Goal: Task Accomplishment & Management: Use online tool/utility

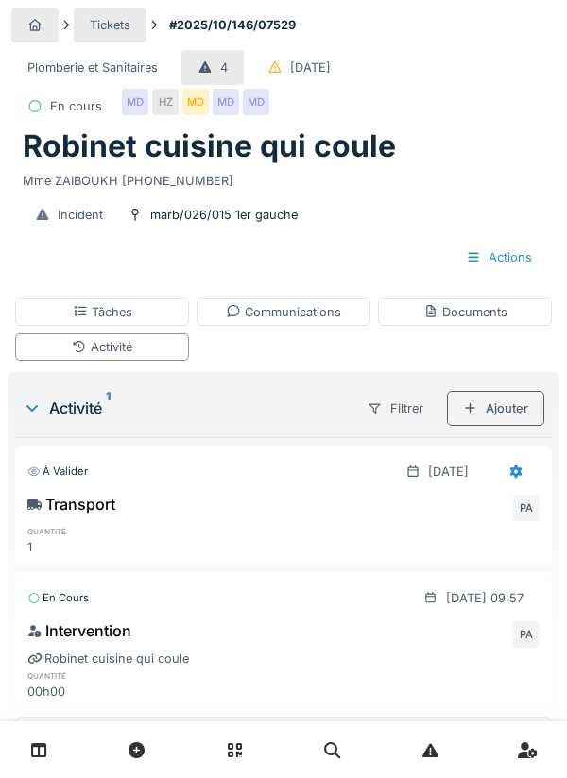
click at [510, 407] on div "Ajouter" at bounding box center [495, 408] width 97 height 35
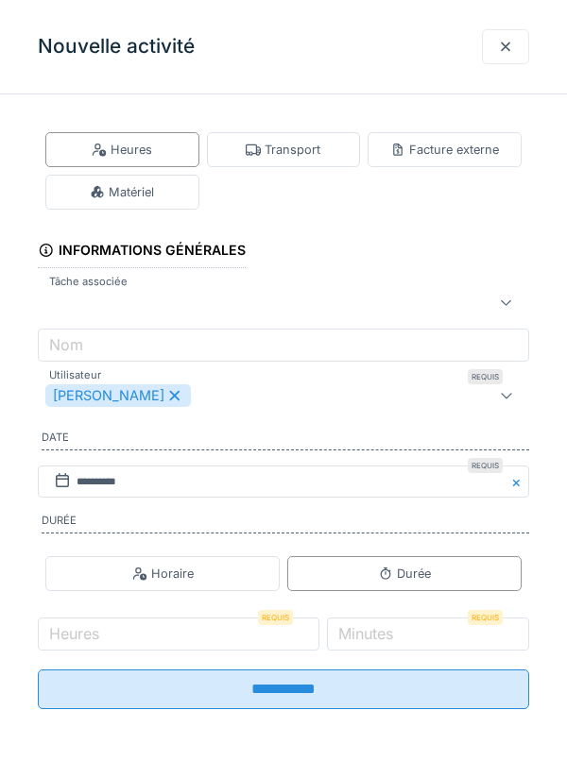
click at [171, 185] on div "Matériel" at bounding box center [122, 192] width 154 height 35
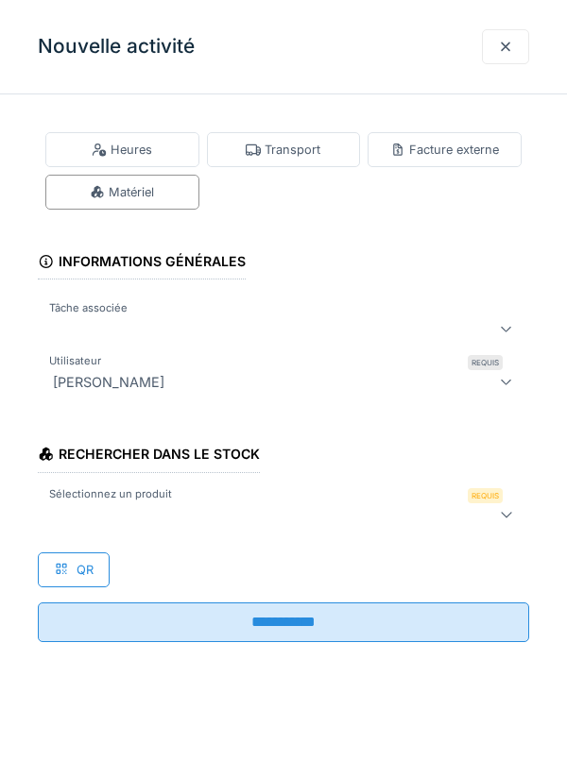
click at [161, 205] on div "Matériel" at bounding box center [122, 192] width 154 height 35
click at [145, 508] on div at bounding box center [252, 514] width 414 height 23
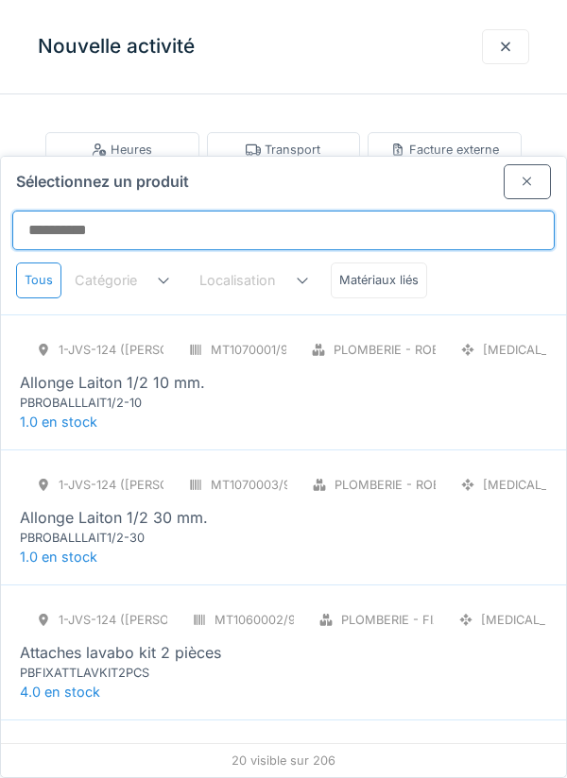
click at [114, 211] on input "Sélectionnez un produit" at bounding box center [283, 231] width 542 height 40
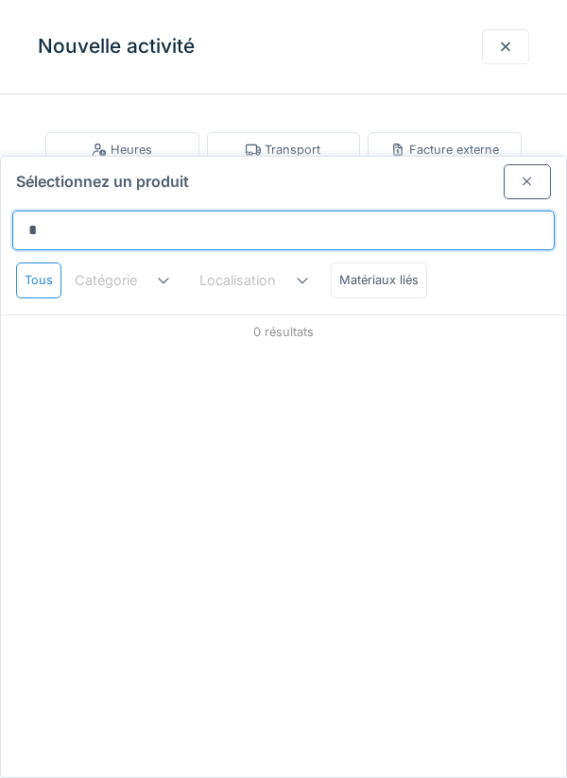
type input "*********"
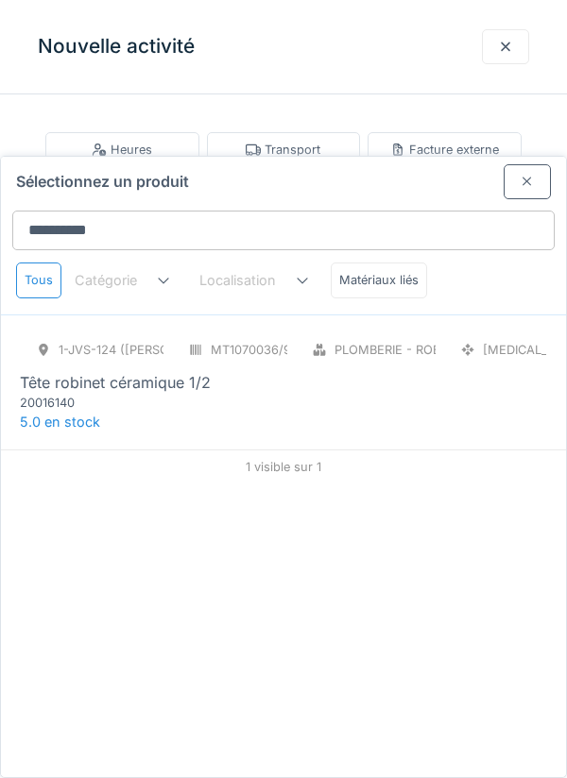
click at [185, 371] on div "Tête robinet céramique 1/2" at bounding box center [115, 382] width 191 height 23
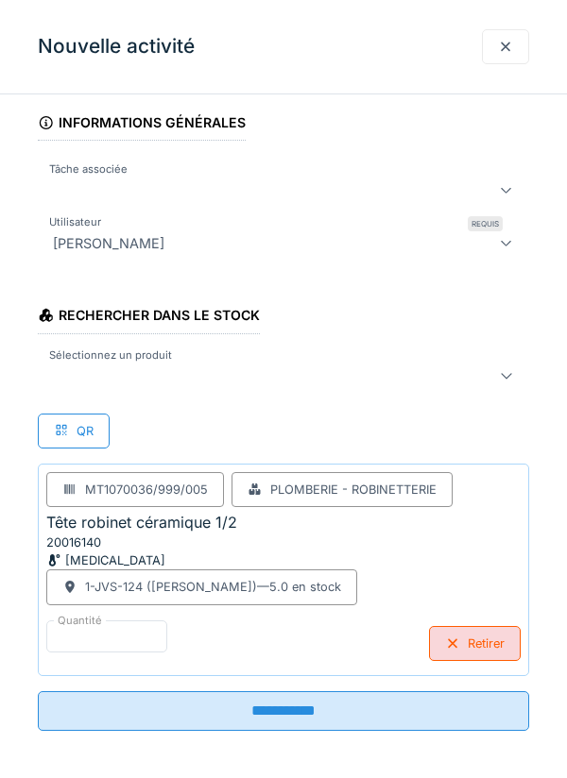
scroll to position [144, 0]
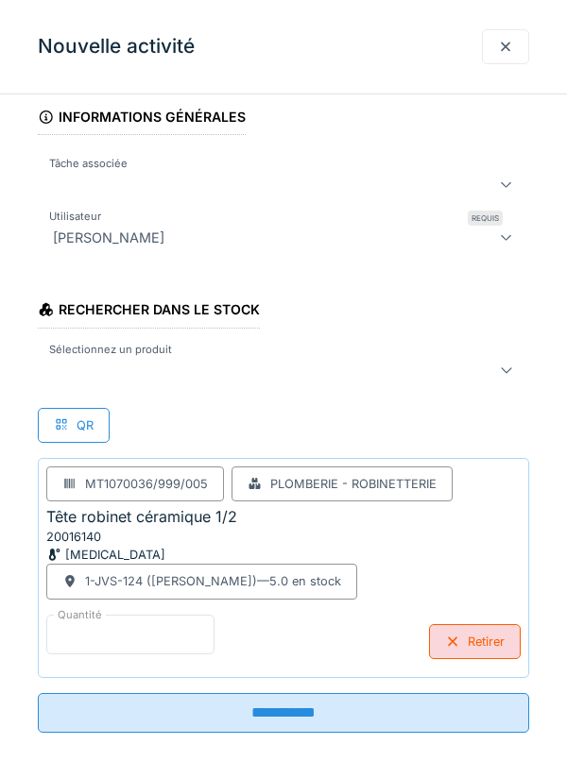
click at [109, 637] on input "*" at bounding box center [130, 635] width 168 height 40
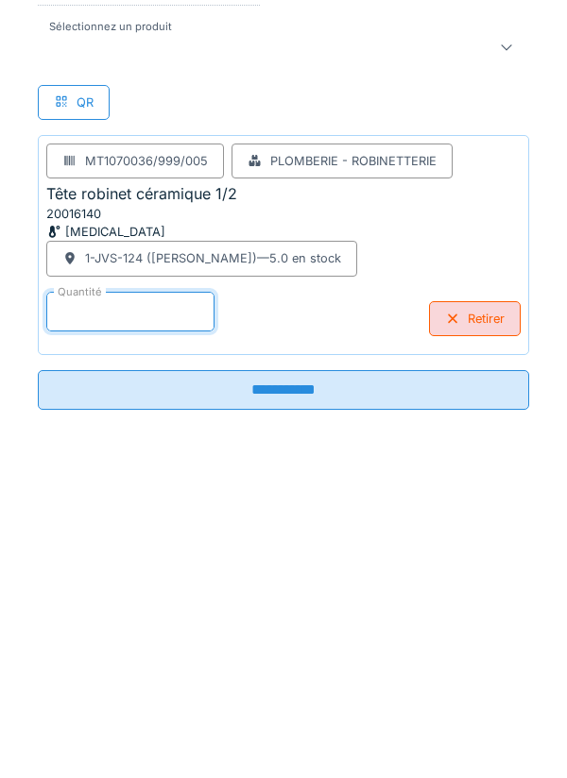
scroll to position [151, 0]
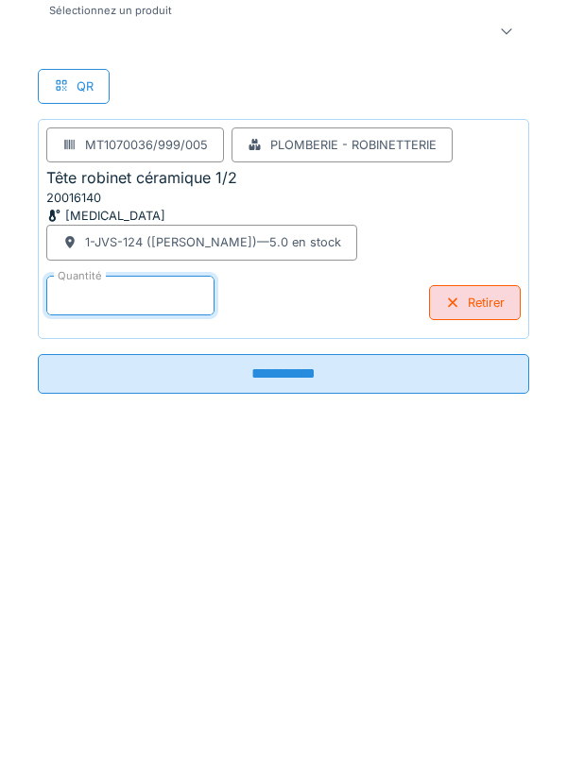
type input "*"
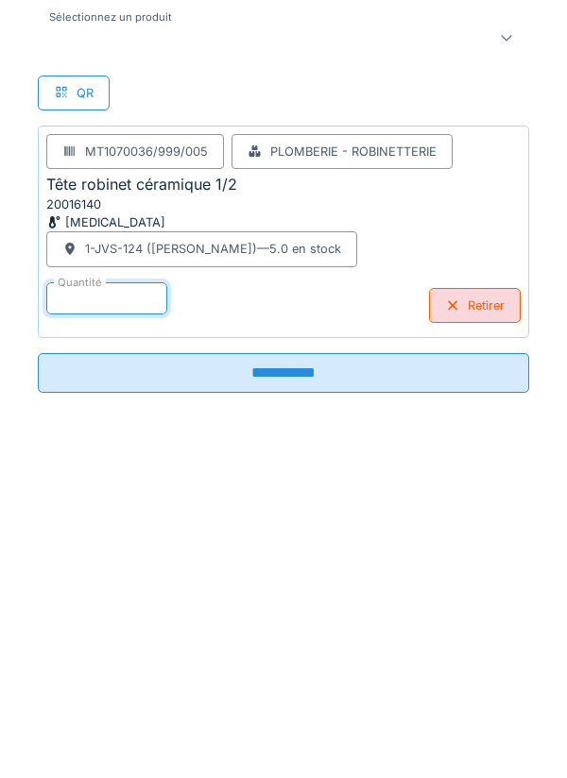
click at [467, 714] on input "**********" at bounding box center [283, 706] width 491 height 40
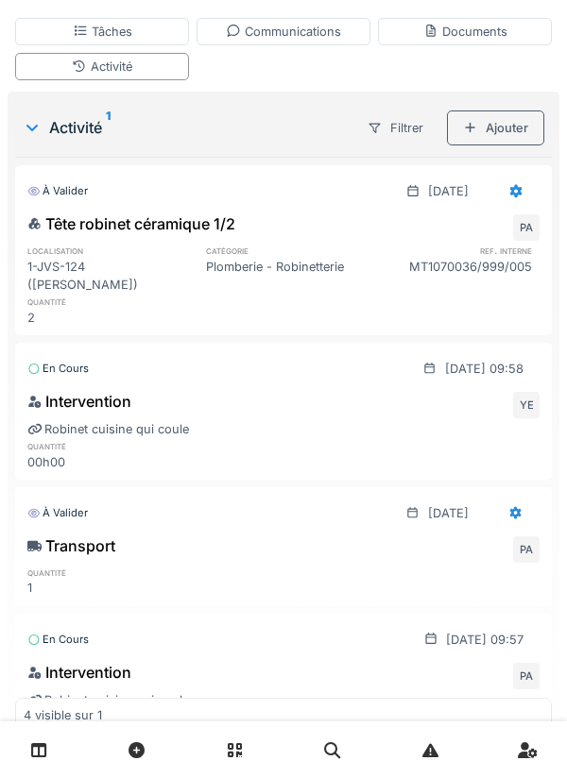
scroll to position [254, 0]
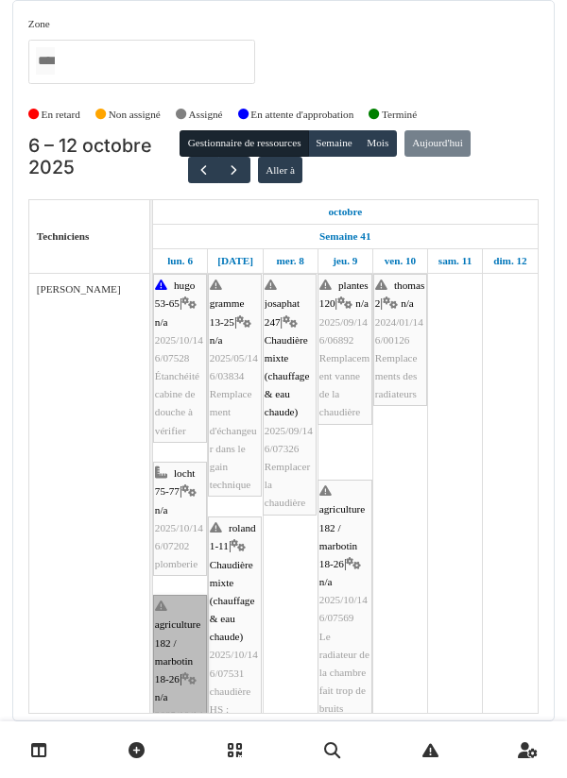
click at [179, 630] on link "agriculture 182 / marbotin 18-26 | n/a 2025/10/146/07529 Robinet cuisine qui co…" at bounding box center [180, 697] width 54 height 205
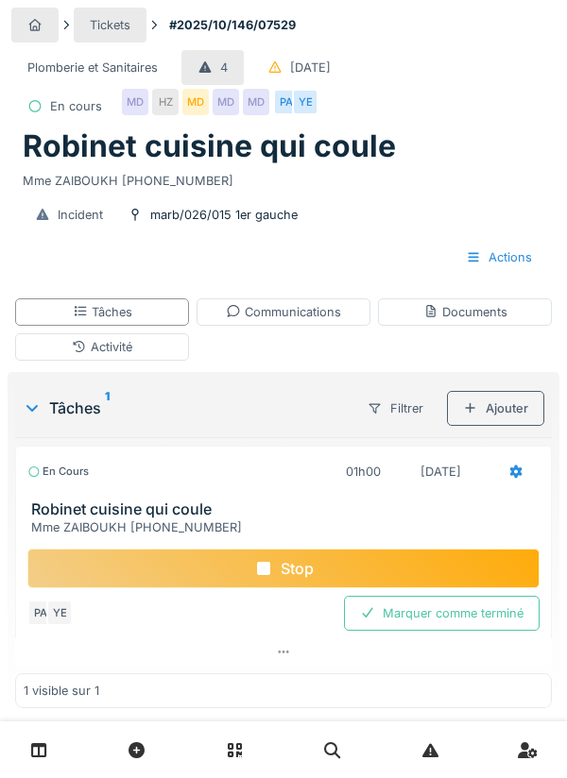
click at [375, 561] on div "Stop" at bounding box center [283, 569] width 512 height 40
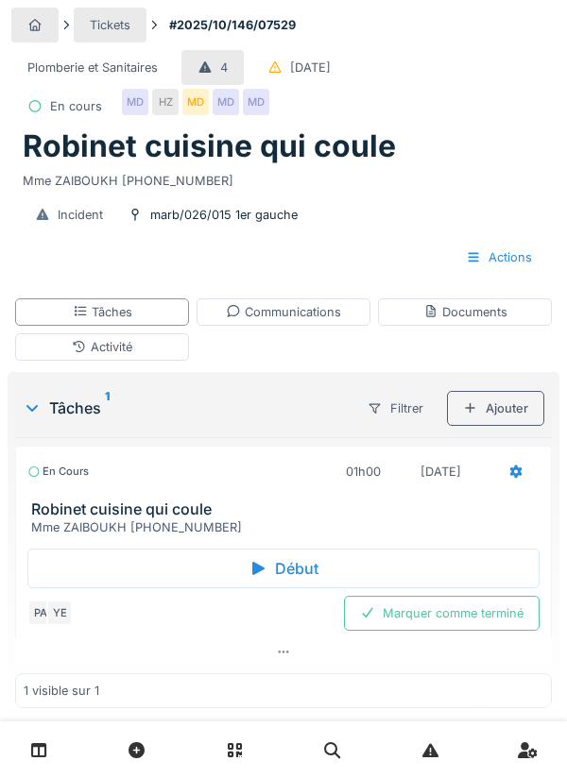
click at [456, 603] on div "Marquer comme terminé" at bounding box center [441, 613] width 195 height 35
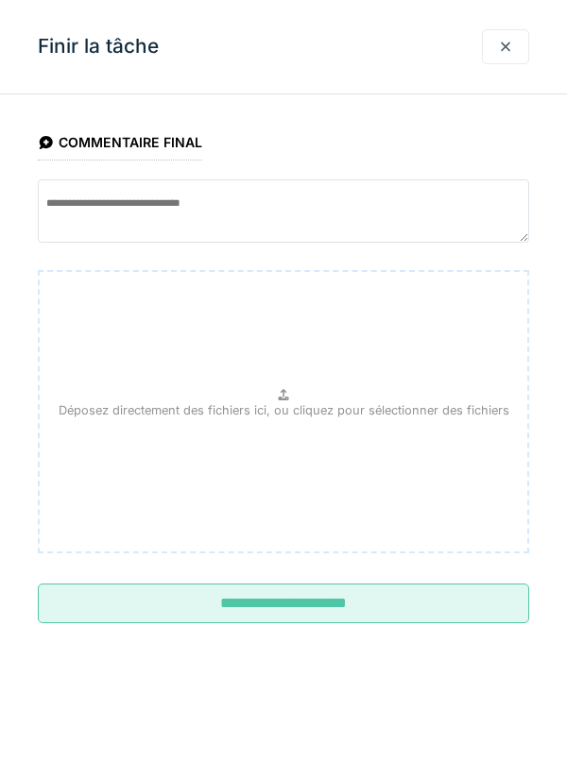
click at [351, 365] on div "Déposez directement des fichiers ici, ou cliquez pour sélectionner des fichiers" at bounding box center [283, 411] width 491 height 283
type input "**********"
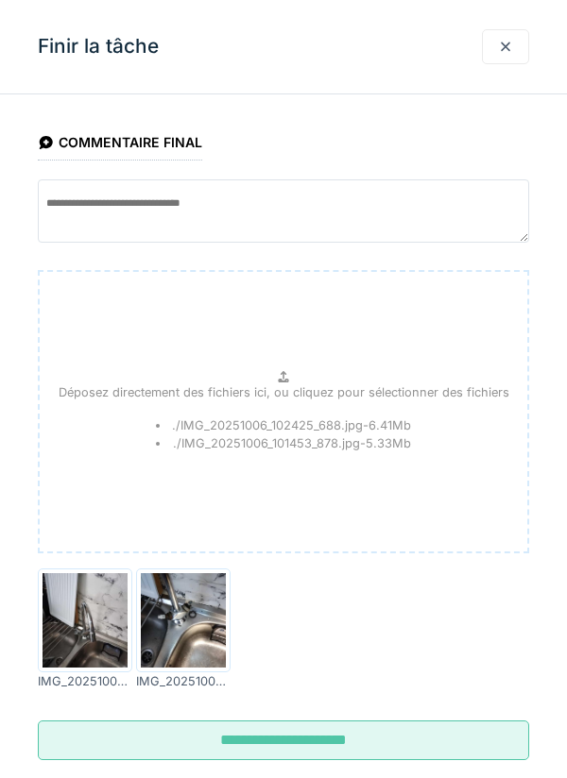
click at [394, 734] on input "**********" at bounding box center [283, 741] width 491 height 40
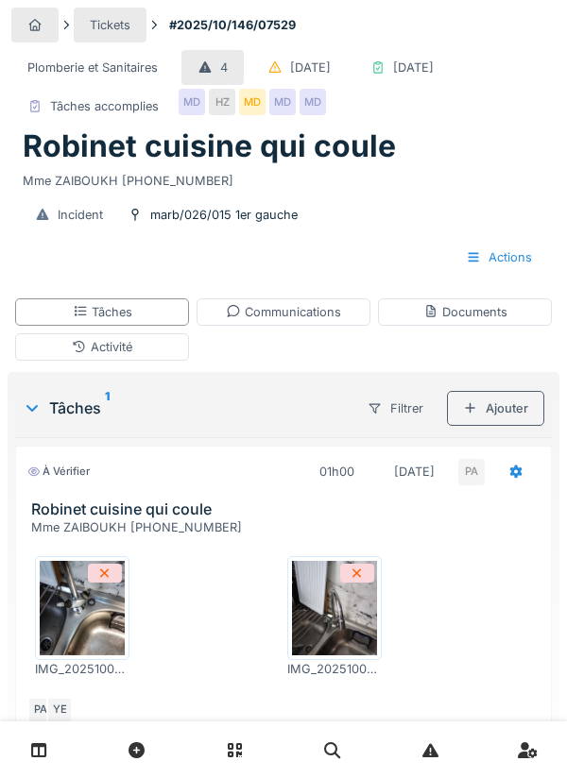
scroll to position [70, 0]
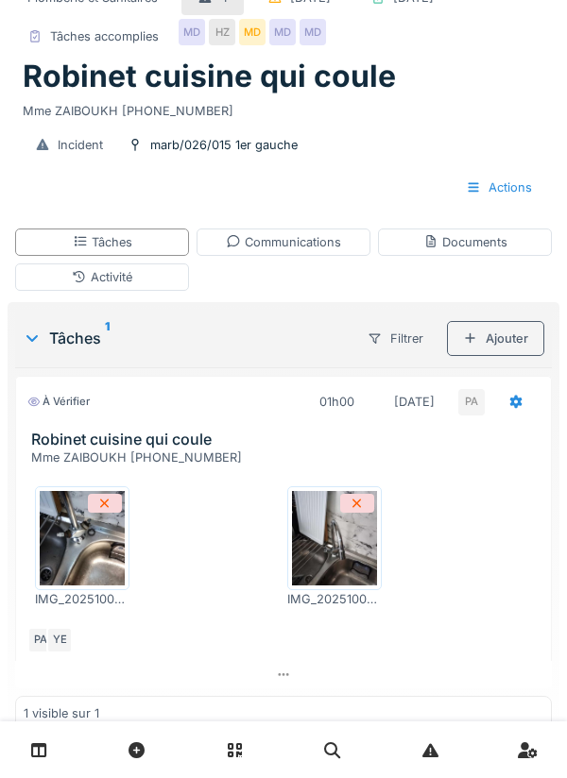
click at [178, 291] on div "Activité" at bounding box center [102, 276] width 174 height 27
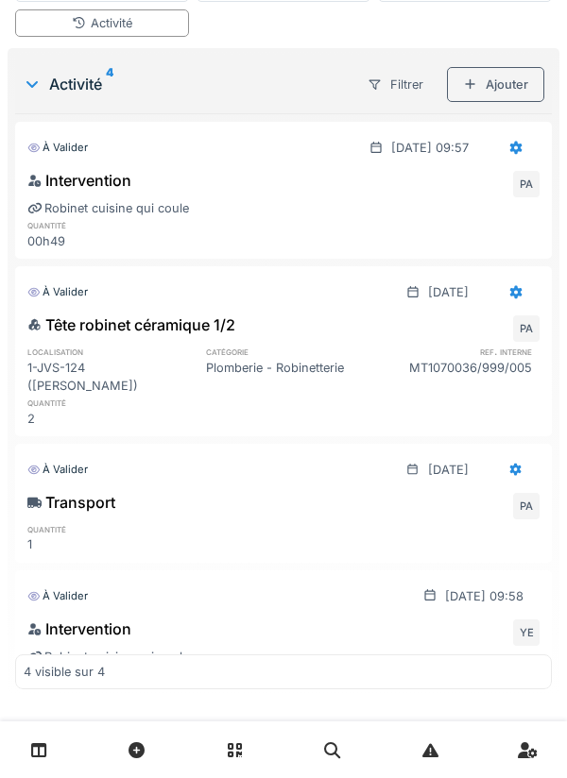
scroll to position [375, 0]
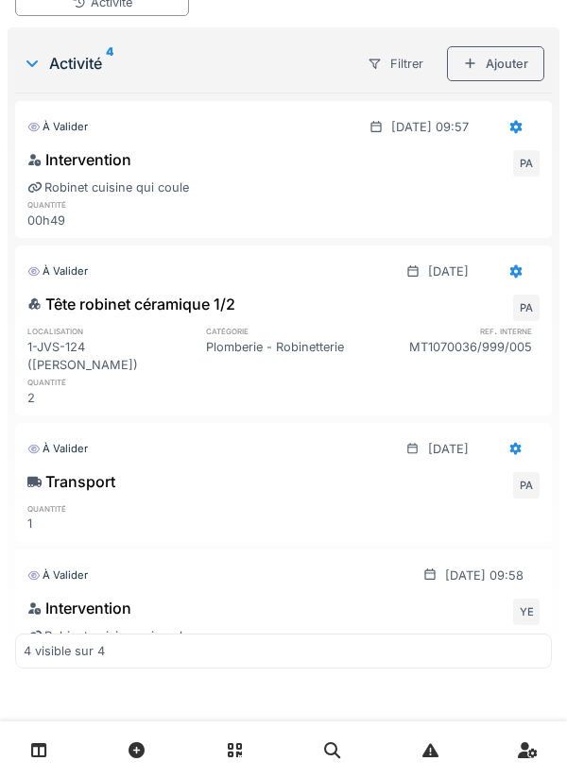
click at [518, 278] on icon at bounding box center [515, 271] width 15 height 12
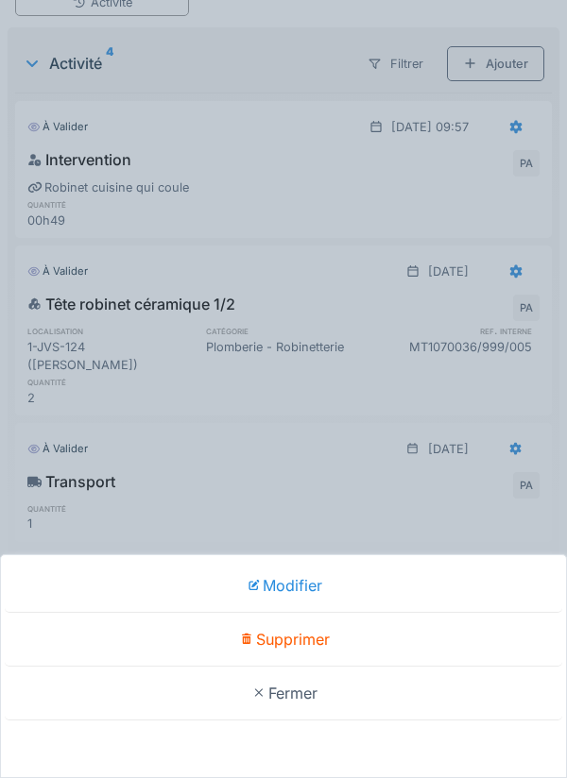
click at [306, 586] on div "Modifier" at bounding box center [283, 586] width 557 height 54
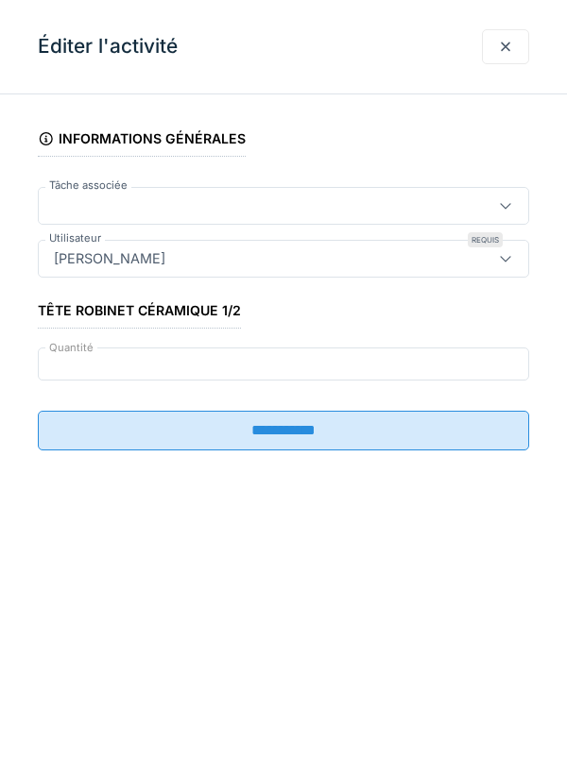
click at [353, 430] on input "**********" at bounding box center [283, 431] width 491 height 40
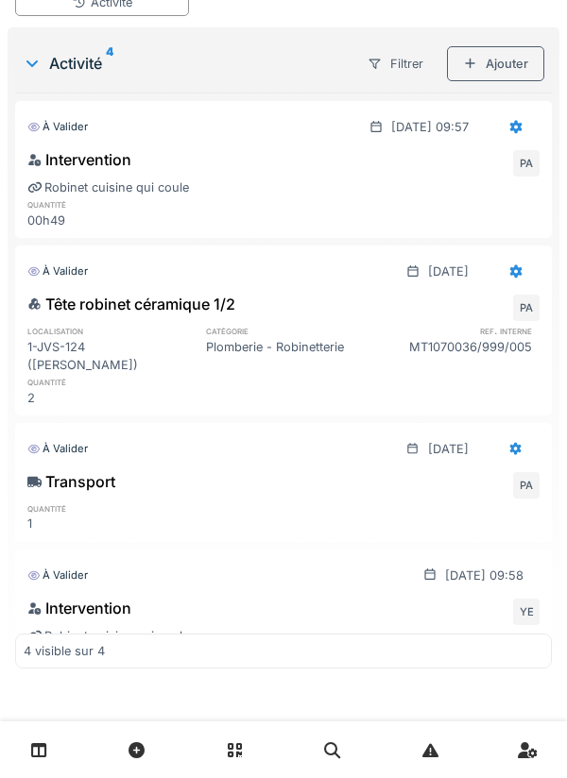
scroll to position [379, 0]
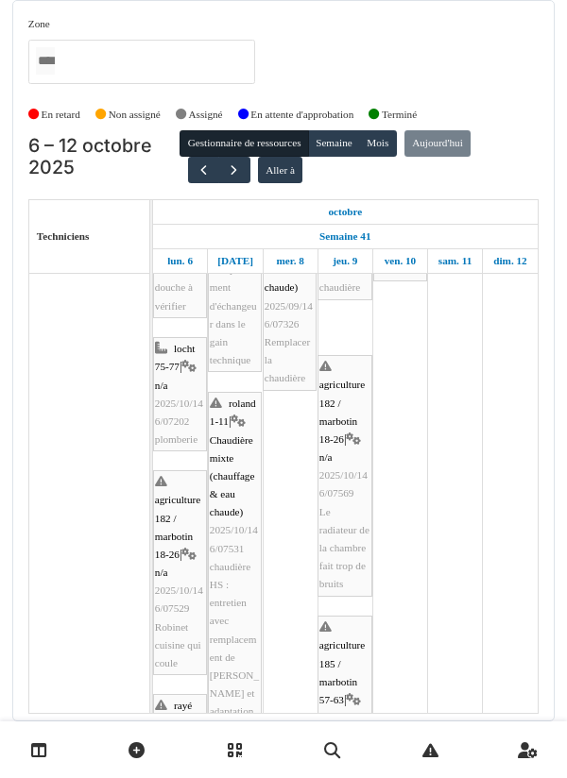
scroll to position [125, 0]
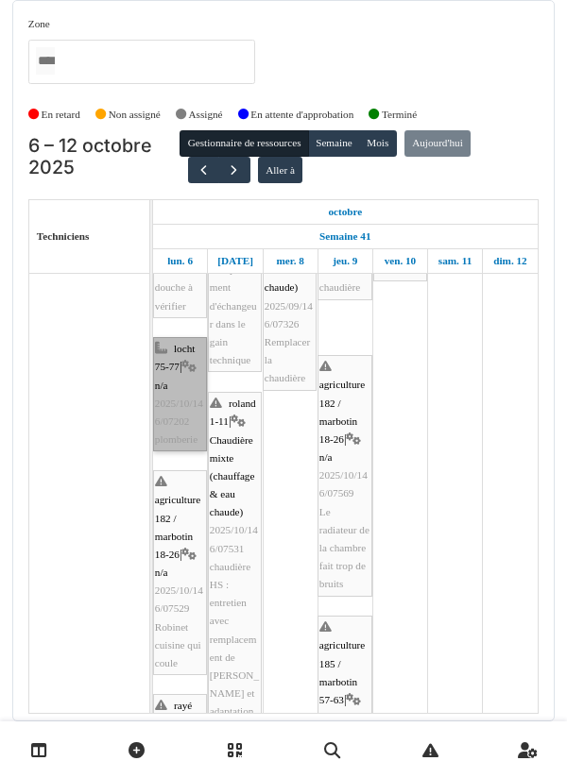
click at [181, 379] on link "locht 75-77 | n/a 2025/10/146/07202 plomberie" at bounding box center [180, 394] width 54 height 114
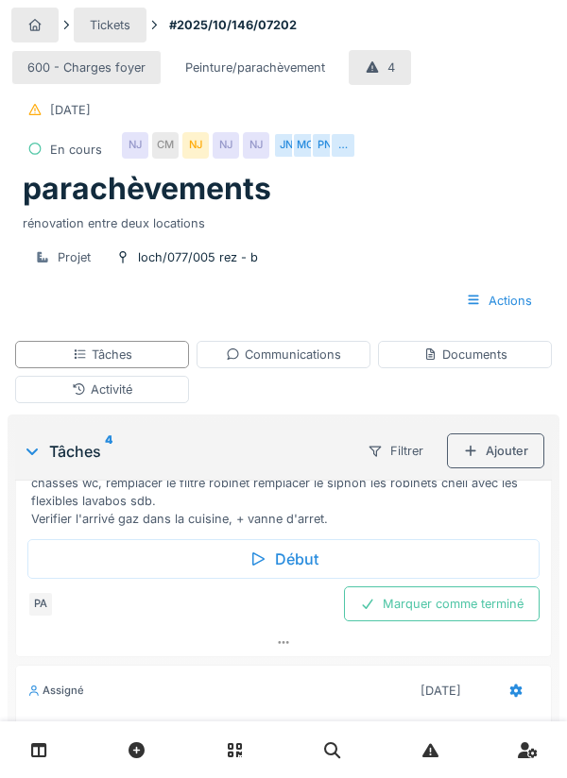
scroll to position [184, 0]
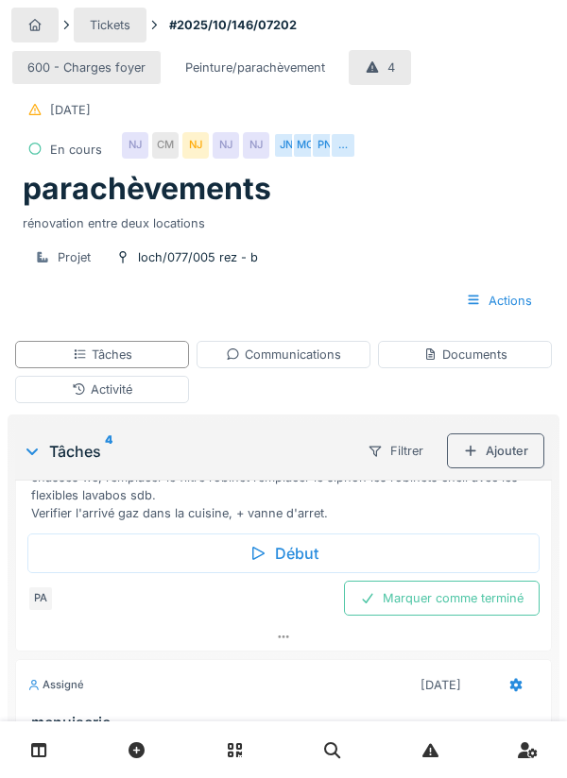
click at [234, 500] on div "Vérification Réception Gaz a jour. Verifier les vannes thermostatiques manquant…" at bounding box center [287, 450] width 512 height 145
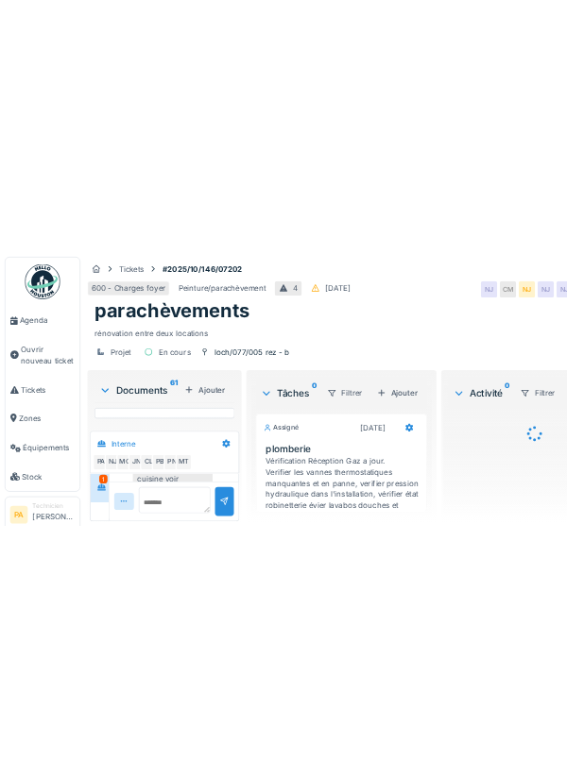
scroll to position [613, 0]
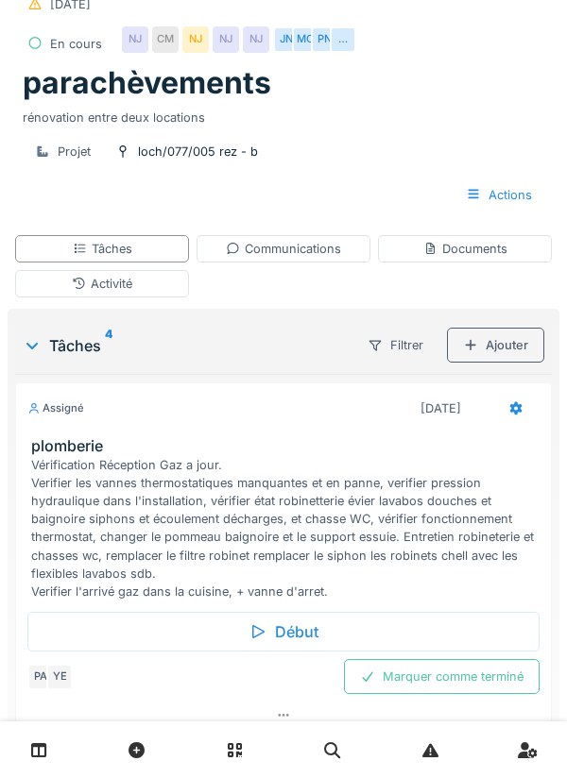
click at [311, 625] on div "Début" at bounding box center [283, 632] width 512 height 40
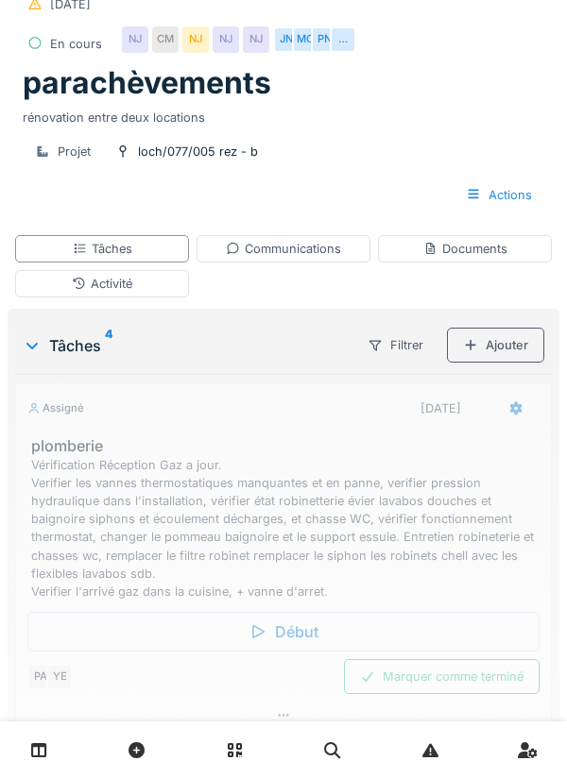
click at [161, 282] on div "Activité" at bounding box center [102, 283] width 174 height 27
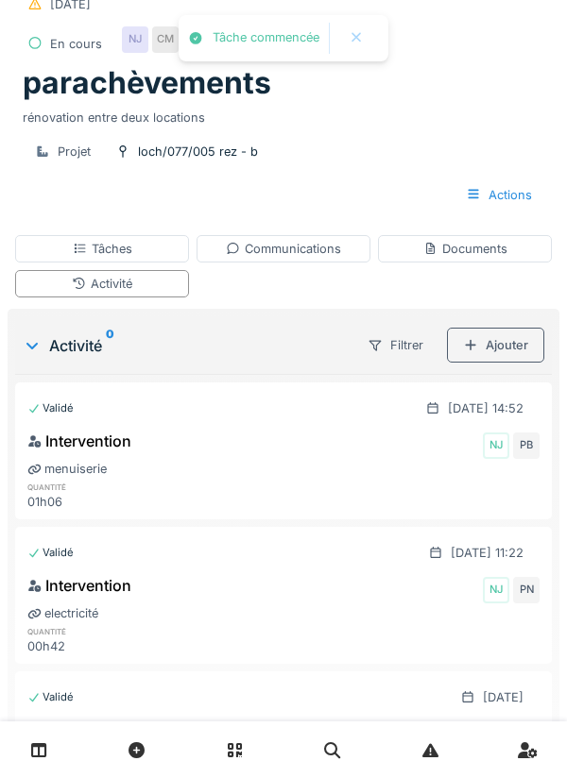
click at [507, 345] on div "Ajouter" at bounding box center [495, 345] width 97 height 35
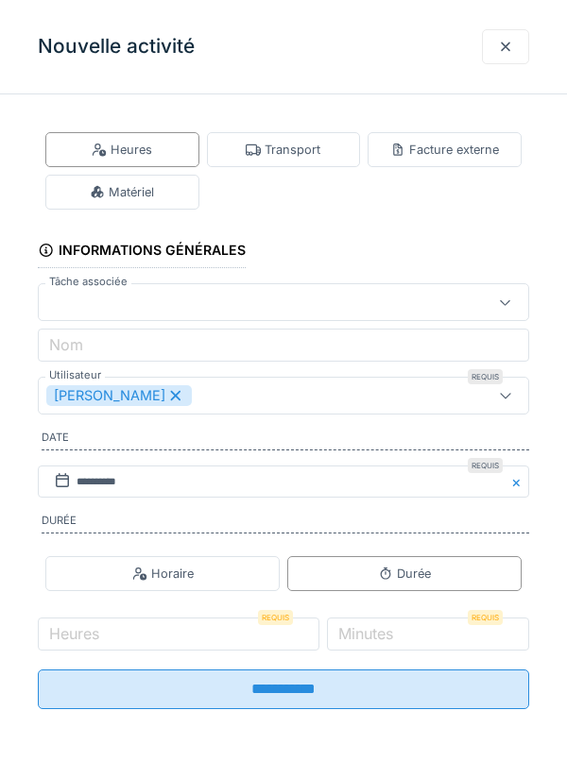
click at [307, 147] on div "Transport" at bounding box center [283, 150] width 75 height 18
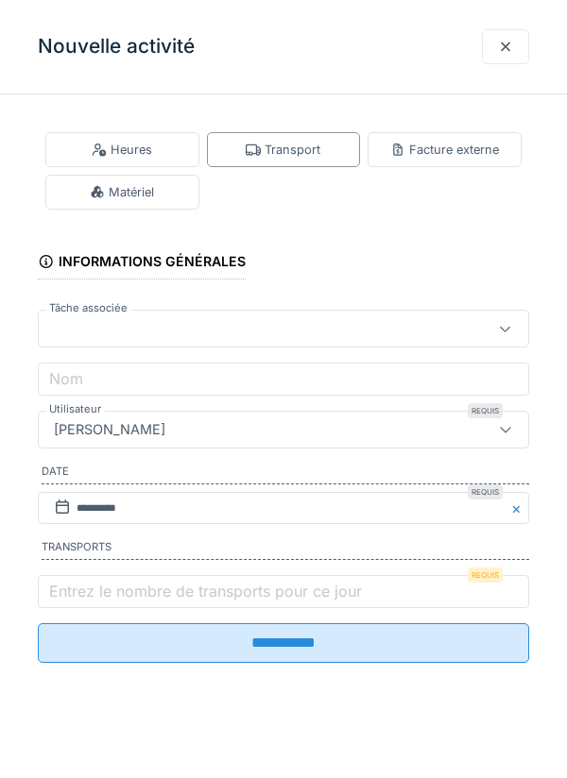
click at [137, 587] on label "Entrez le nombre de transports pour ce jour" at bounding box center [205, 591] width 320 height 23
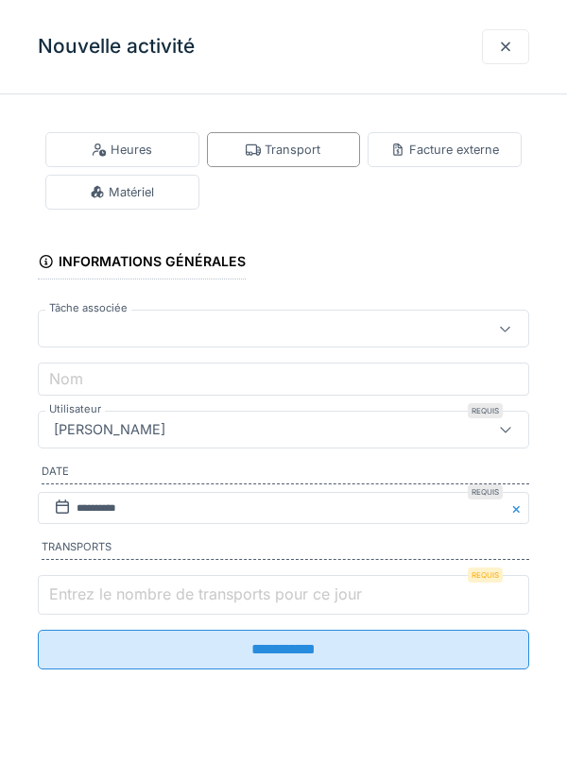
click at [137, 587] on input "Entrez le nombre de transports pour ce jour" at bounding box center [283, 595] width 491 height 40
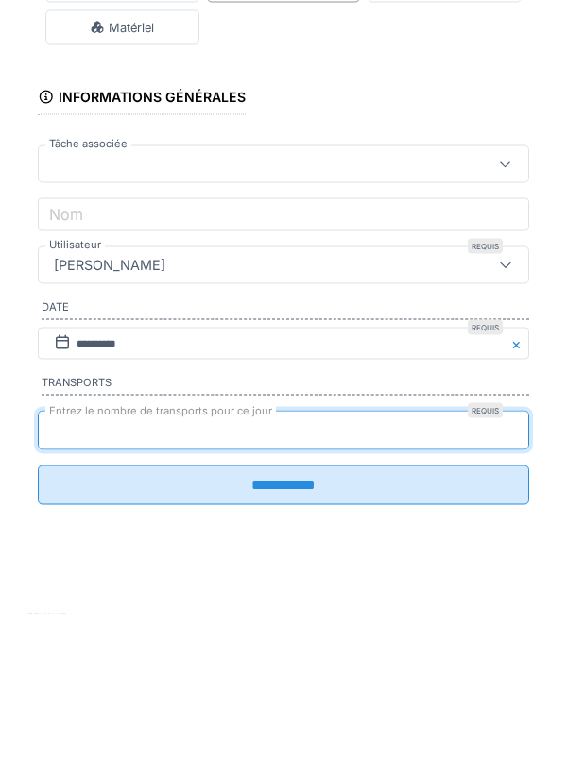
type input "*"
click at [38, 630] on input "**********" at bounding box center [283, 650] width 491 height 40
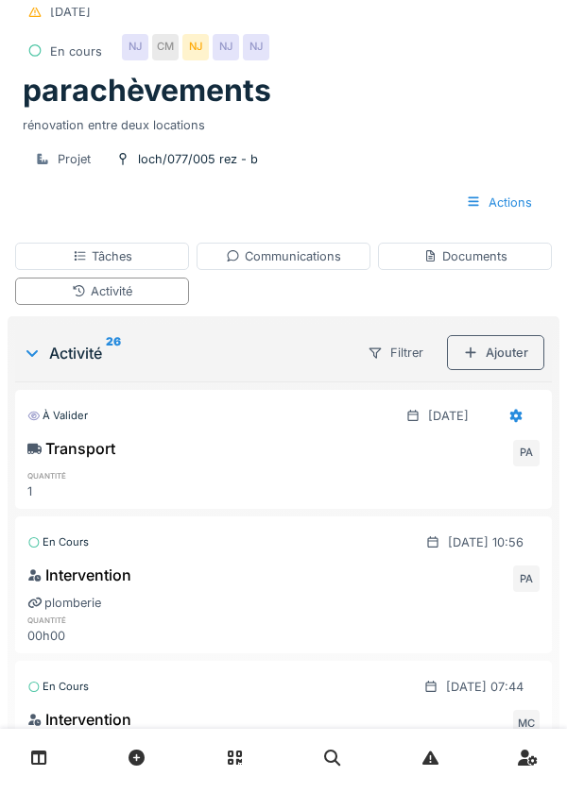
scroll to position [75, 0]
